Goal: Task Accomplishment & Management: Manage account settings

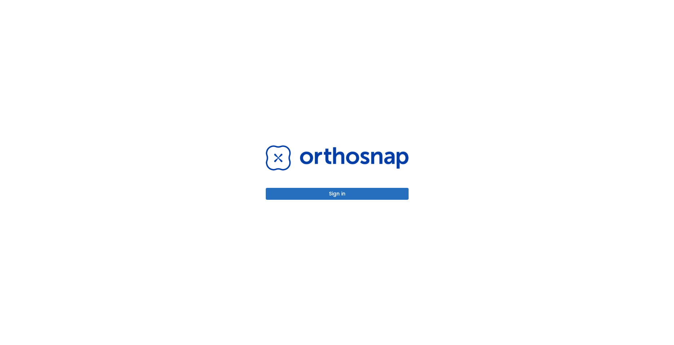
click at [310, 191] on button "Sign in" at bounding box center [337, 194] width 143 height 12
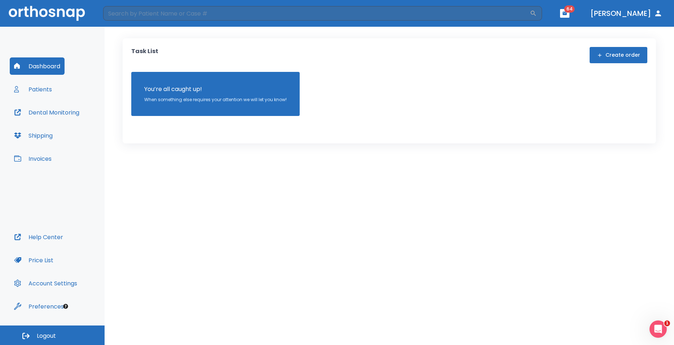
click at [36, 91] on button "Patients" at bounding box center [33, 88] width 47 height 17
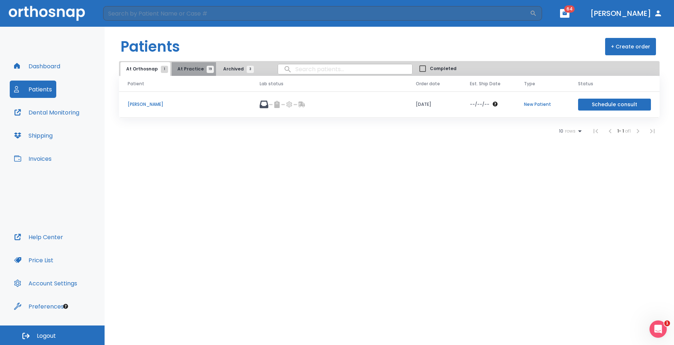
click at [193, 70] on span "At Practice 19" at bounding box center [194, 69] width 33 height 6
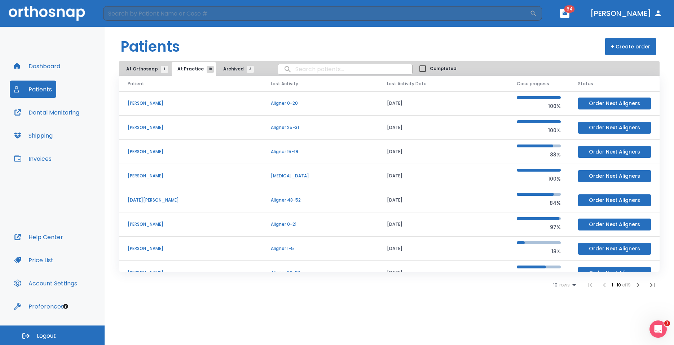
click at [302, 67] on input "search" at bounding box center [345, 69] width 134 height 14
click at [279, 71] on input "pacitti" at bounding box center [345, 69] width 134 height 14
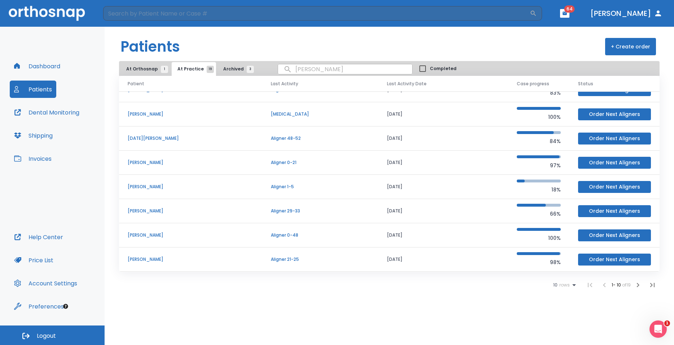
type input "pacitti"
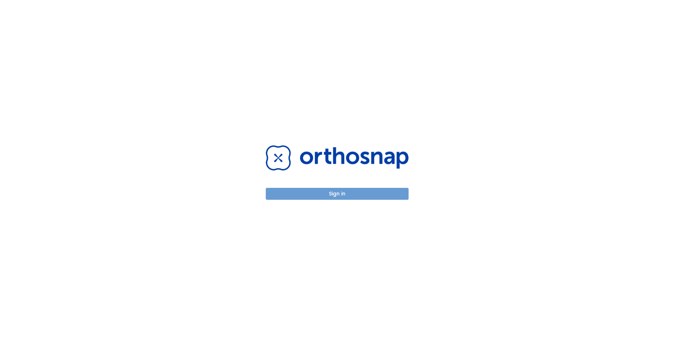
click at [321, 194] on button "Sign in" at bounding box center [337, 194] width 143 height 12
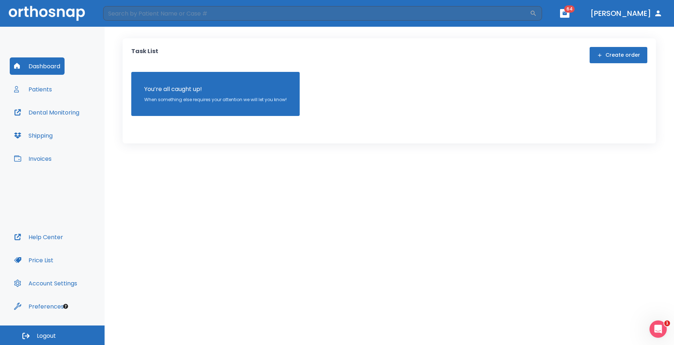
click at [39, 90] on button "Patients" at bounding box center [33, 88] width 47 height 17
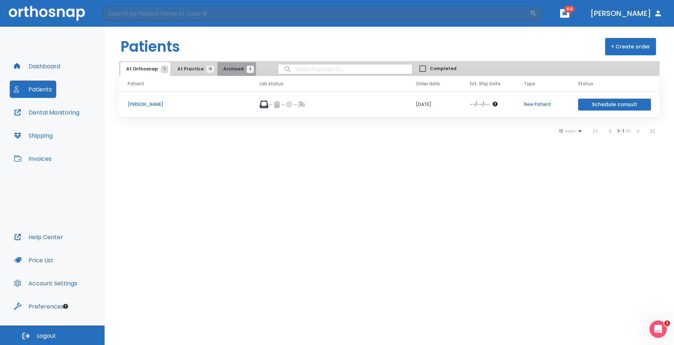
click at [247, 71] on span "3" at bounding box center [250, 69] width 7 height 7
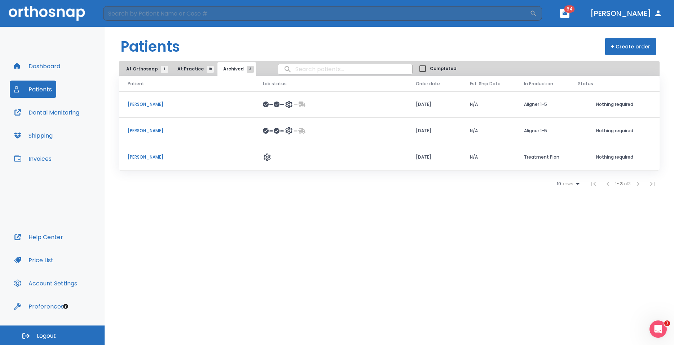
click at [188, 68] on span "At Practice 19" at bounding box center [194, 69] width 33 height 6
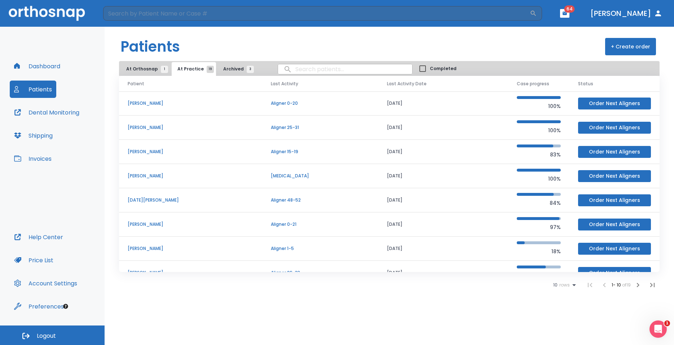
click at [291, 69] on input "search" at bounding box center [345, 69] width 134 height 14
type input "angelina Pacitti"
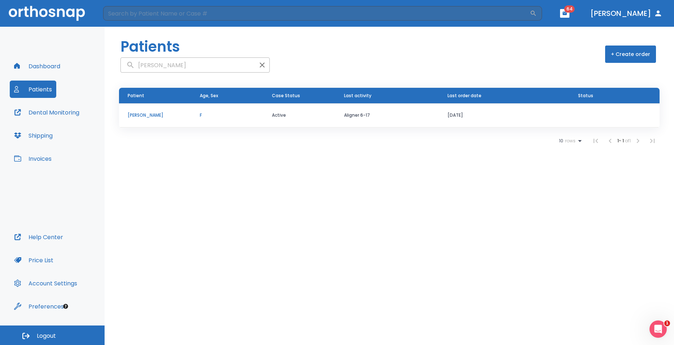
click at [146, 117] on p "Angelina Pacitti" at bounding box center [155, 115] width 55 height 6
